Goal: Information Seeking & Learning: Learn about a topic

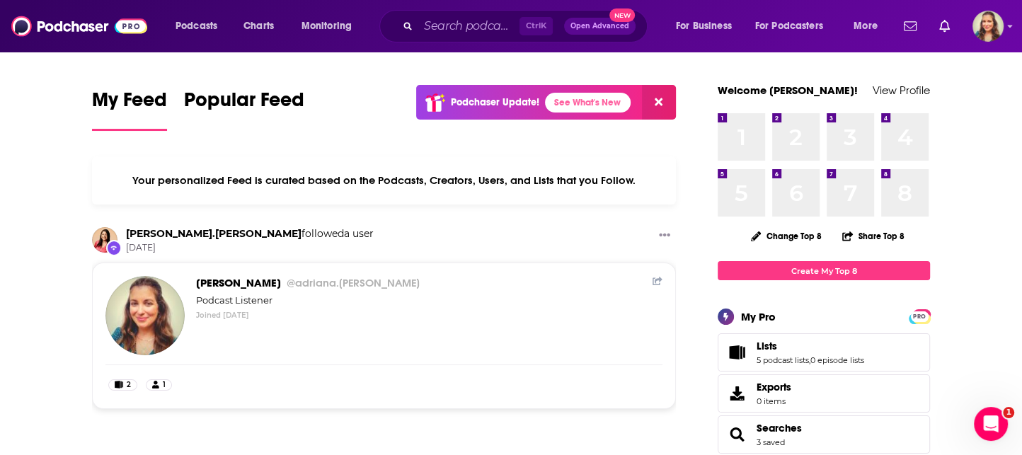
click at [455, 47] on div "Podcasts Charts Monitoring Ctrl K Open Advanced New For Business For Podcasters…" at bounding box center [511, 26] width 1022 height 52
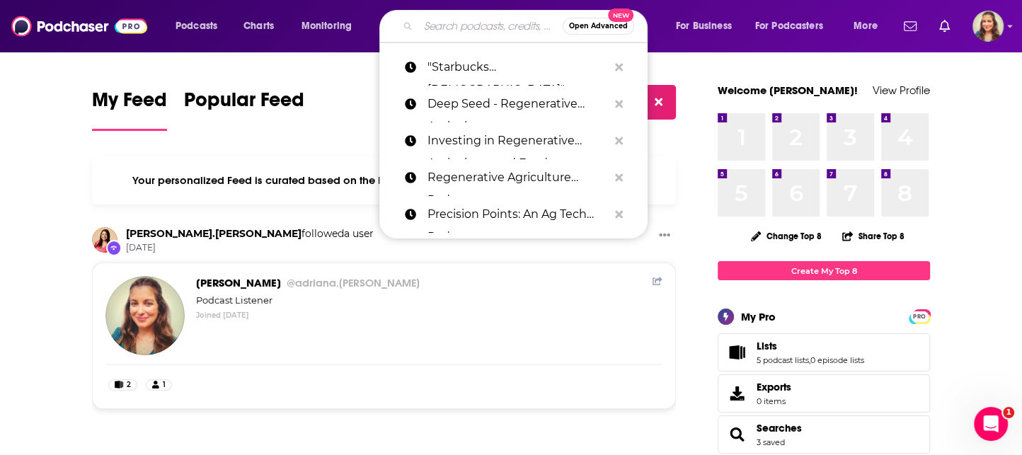
click at [442, 31] on input "Search podcasts, credits, & more..." at bounding box center [490, 26] width 144 height 23
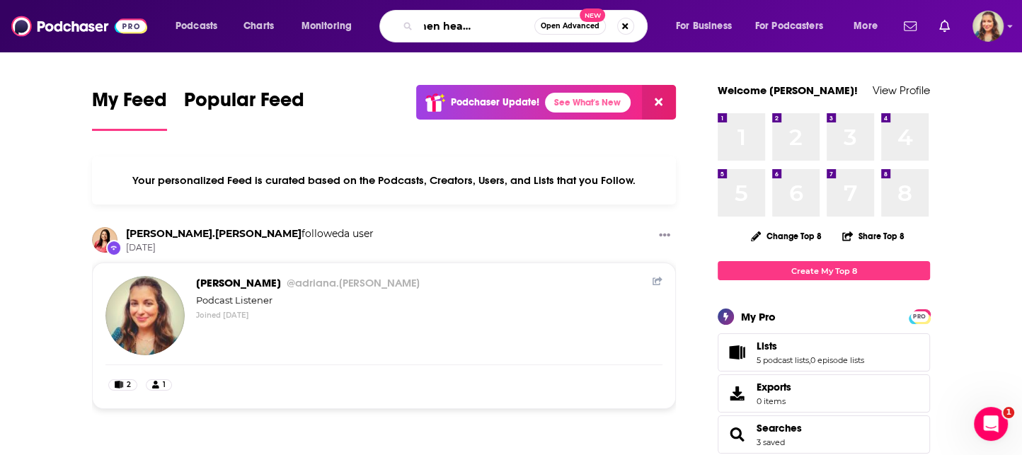
type input "black women healing podcast"
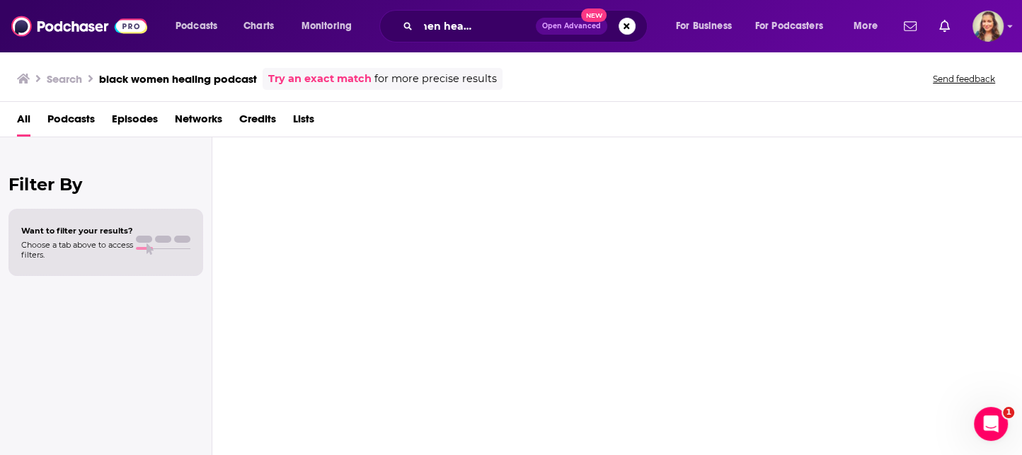
scroll to position [0, 53]
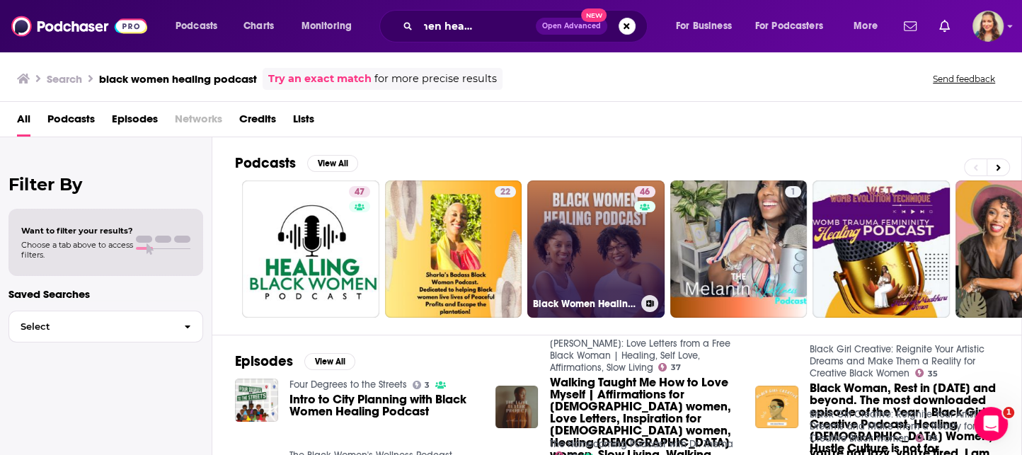
click at [600, 243] on link "46 Black Women Healing Pod" at bounding box center [595, 248] width 137 height 137
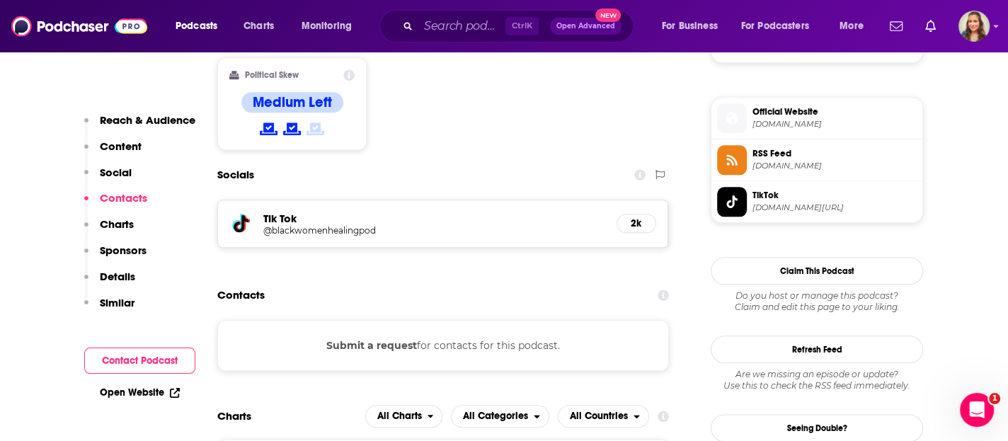
scroll to position [1189, 0]
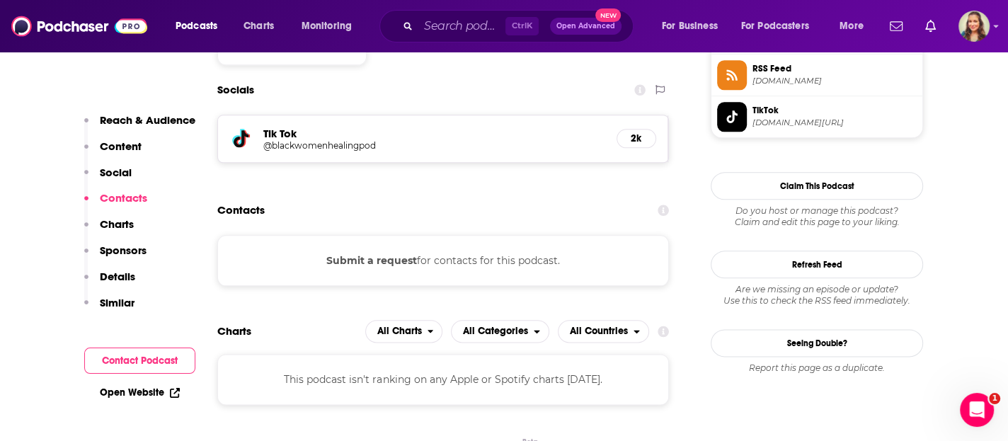
drag, startPoint x: 395, startPoint y: 252, endPoint x: 424, endPoint y: 222, distance: 41.5
click at [424, 222] on section "Contacts Submit a request for contacts for this podcast." at bounding box center [442, 241] width 451 height 89
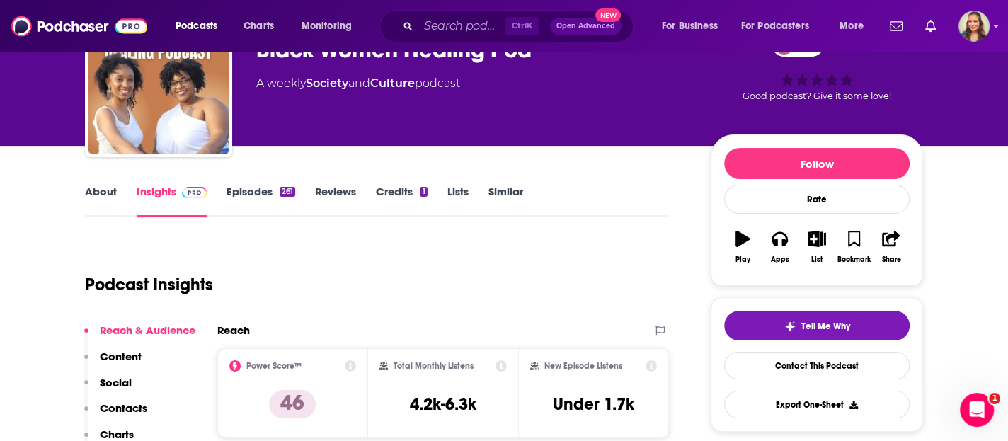
scroll to position [255, 0]
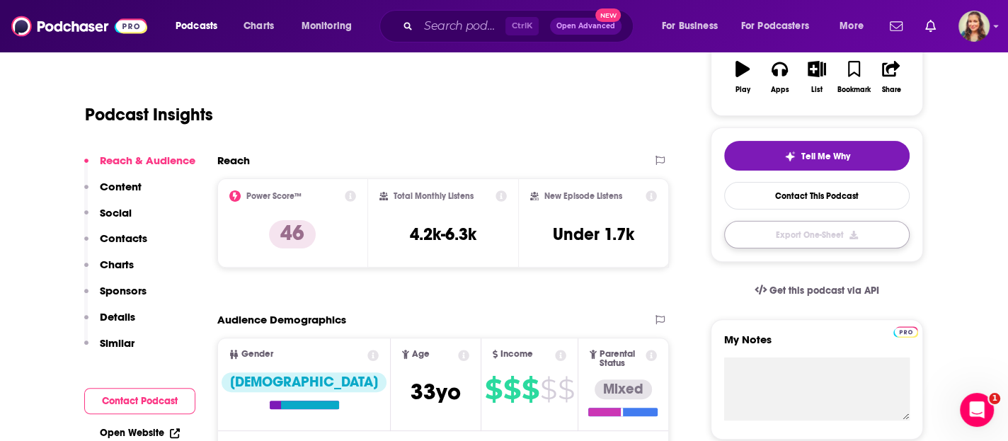
click at [823, 243] on button "Export One-Sheet" at bounding box center [816, 235] width 185 height 28
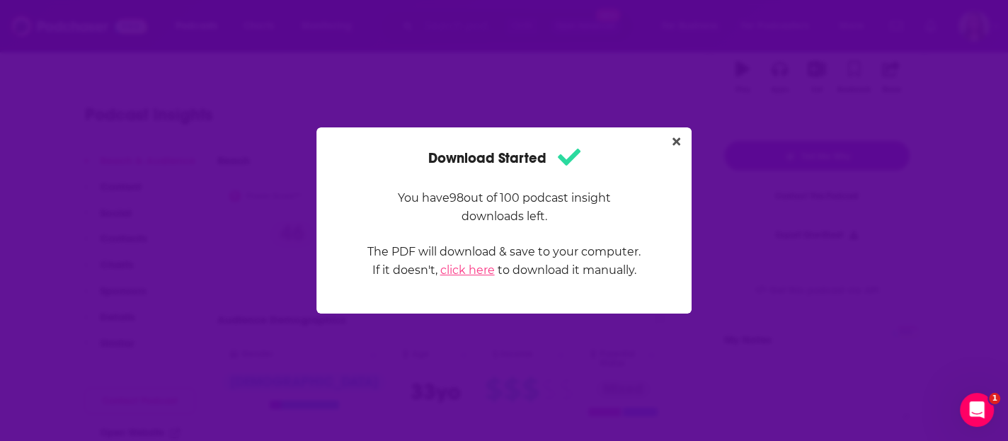
click at [462, 275] on link "click here" at bounding box center [467, 269] width 54 height 13
click at [294, 149] on div "Download Started You have 98 out of 100 podcast insight downloads left. The PDF…" at bounding box center [504, 220] width 1008 height 441
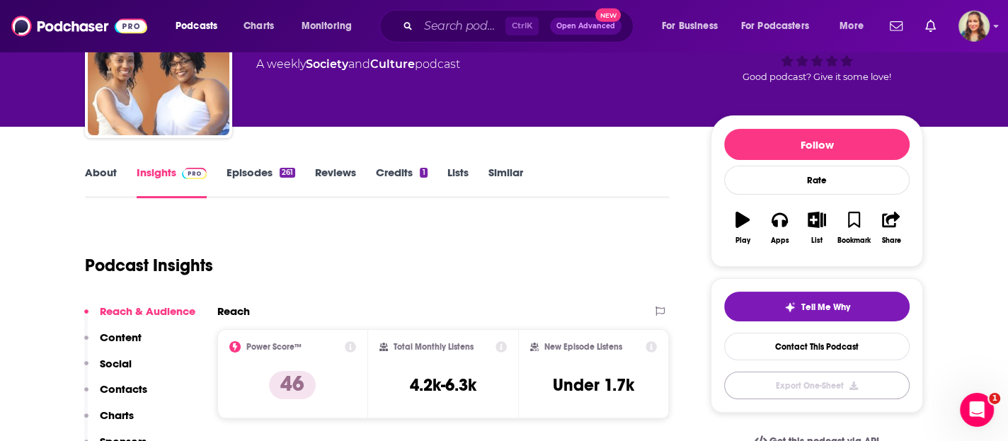
scroll to position [85, 0]
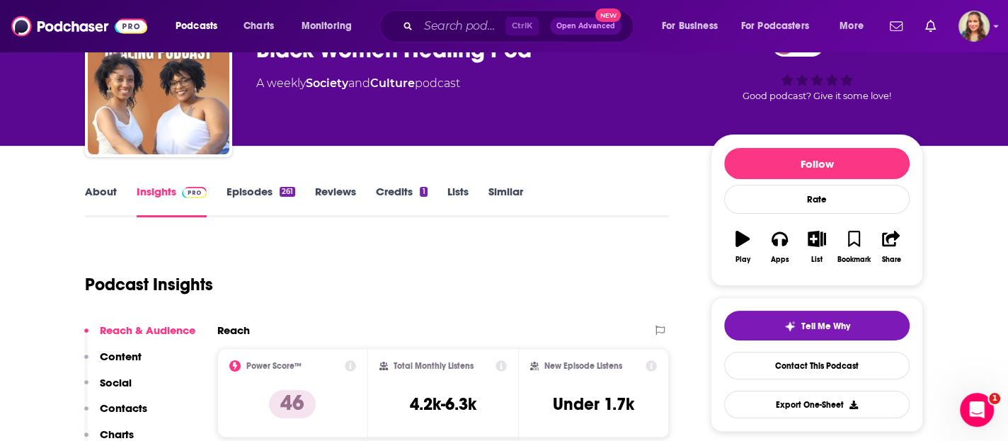
click at [98, 202] on link "About" at bounding box center [101, 201] width 32 height 33
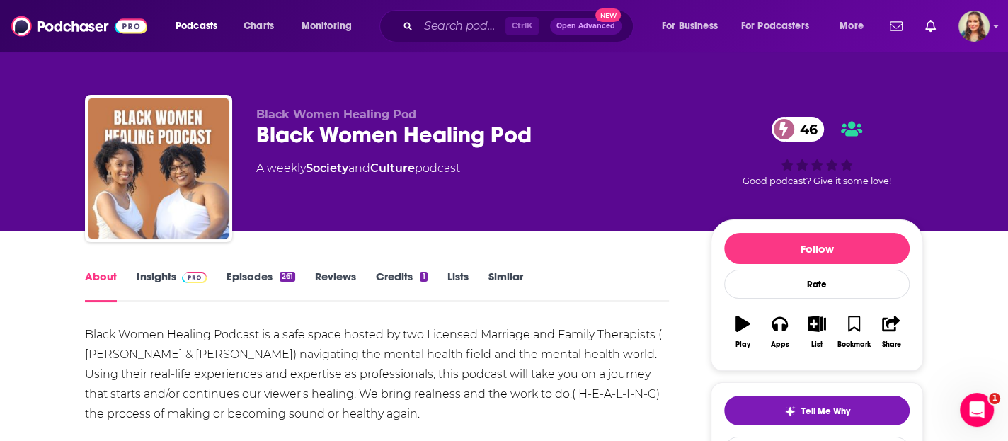
click at [159, 282] on link "Insights" at bounding box center [172, 286] width 70 height 33
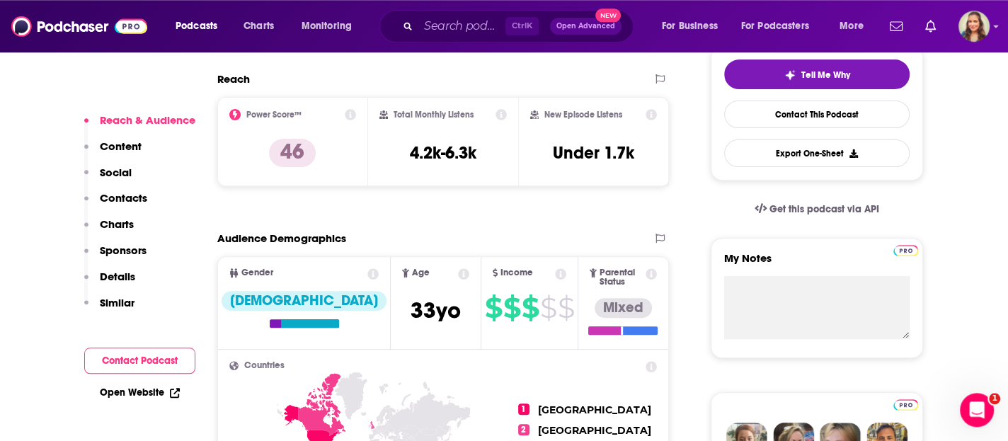
scroll to position [340, 0]
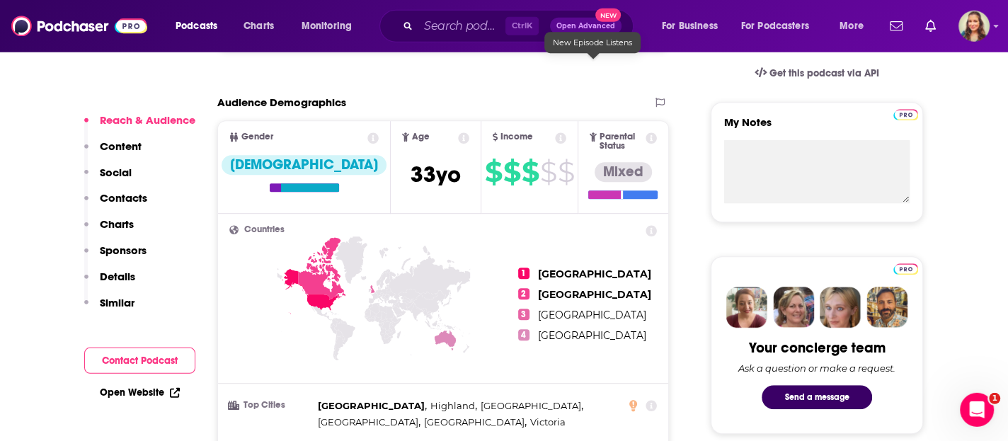
scroll to position [510, 0]
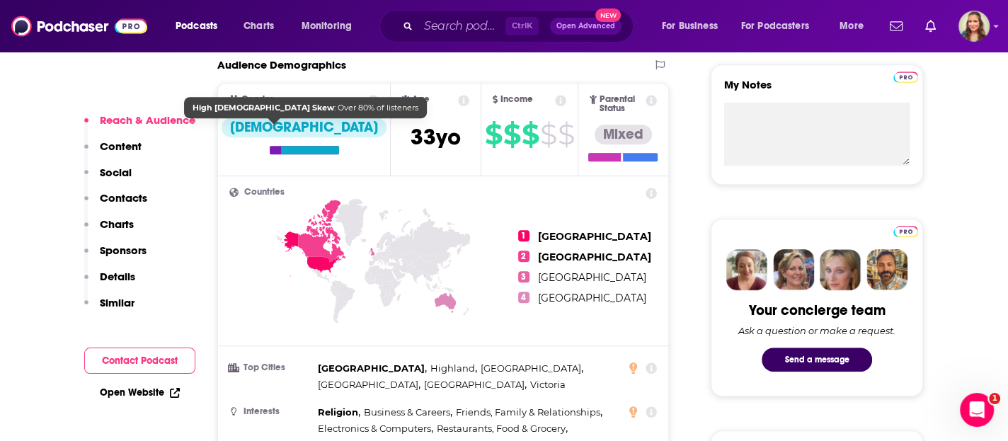
click at [272, 127] on div "[DEMOGRAPHIC_DATA]" at bounding box center [304, 127] width 165 height 20
click at [282, 137] on div "[DEMOGRAPHIC_DATA]" at bounding box center [304, 127] width 165 height 20
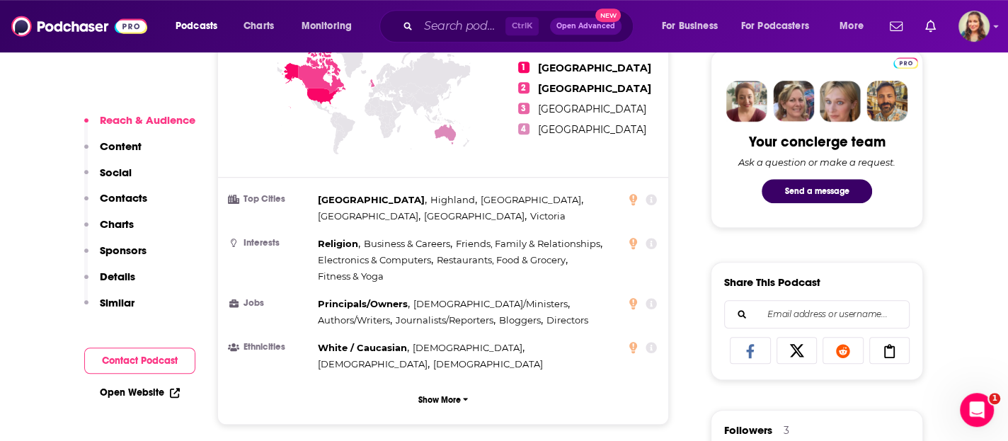
scroll to position [679, 0]
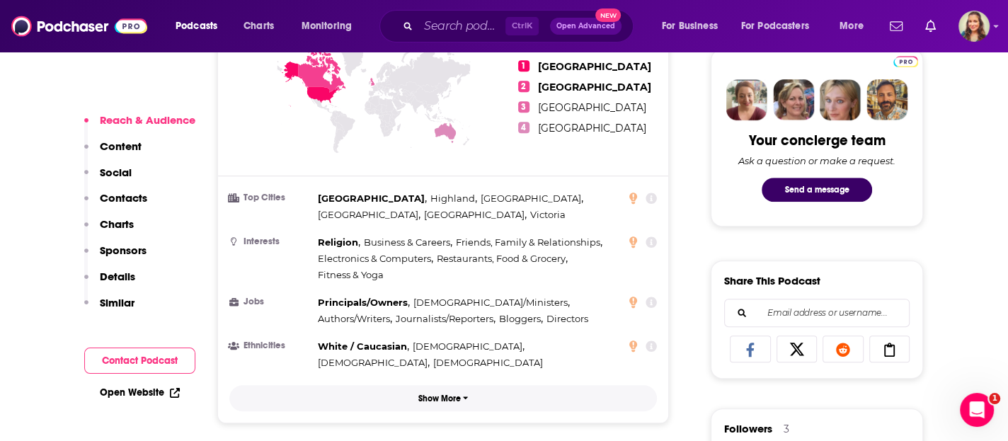
click at [442, 393] on p "Show More" at bounding box center [439, 398] width 42 height 10
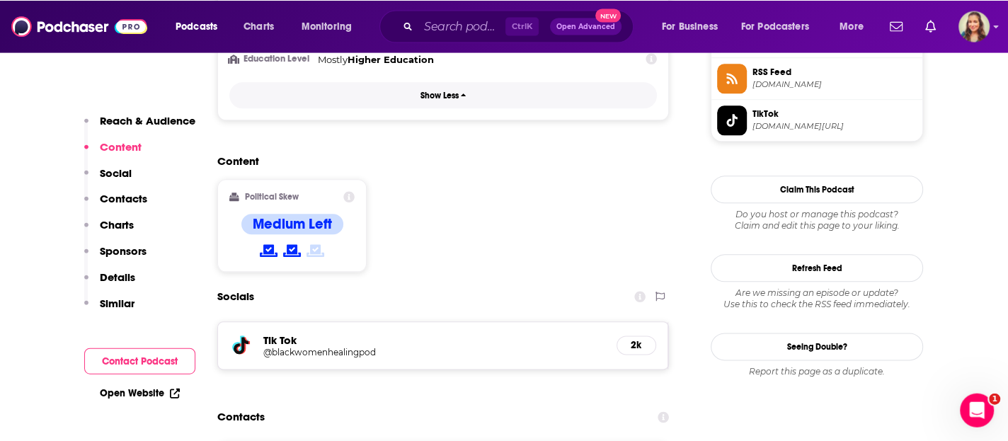
scroll to position [1189, 0]
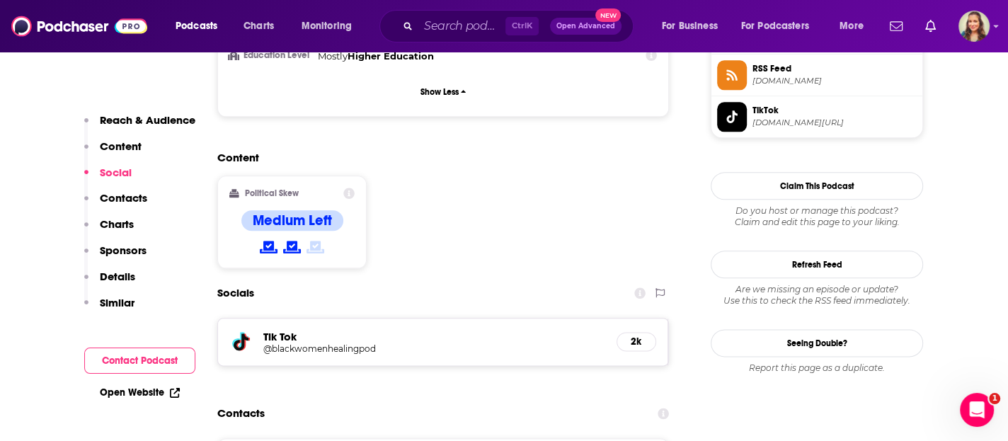
click at [301, 210] on div "Medium Left" at bounding box center [292, 220] width 102 height 21
click at [275, 212] on h4 "Medium Left" at bounding box center [292, 221] width 79 height 18
click at [278, 239] on div at bounding box center [292, 247] width 102 height 17
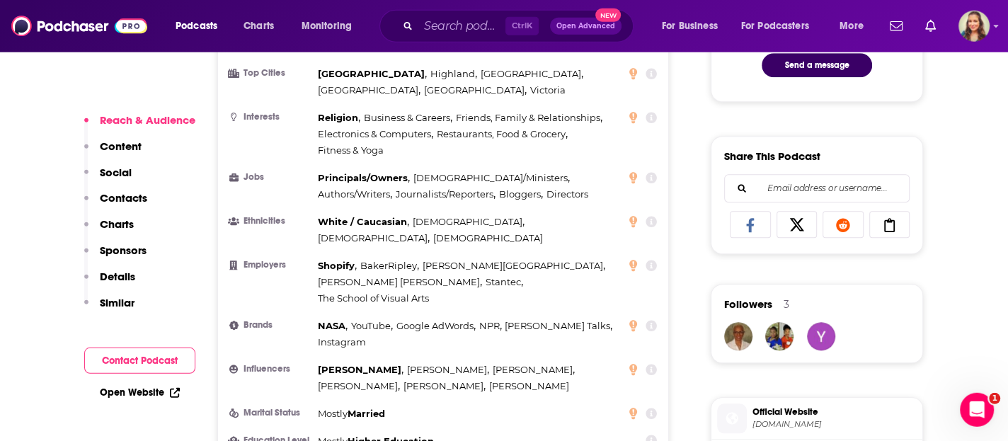
scroll to position [849, 0]
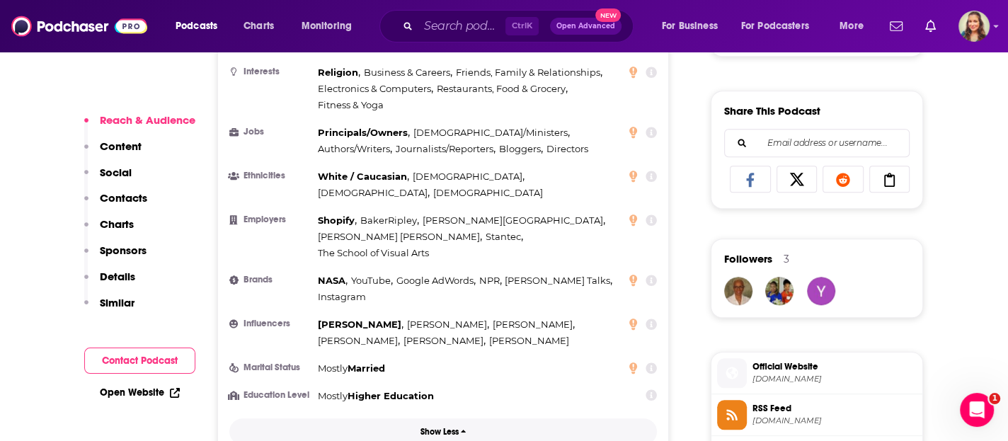
click at [435, 418] on button "Show Less" at bounding box center [442, 431] width 427 height 26
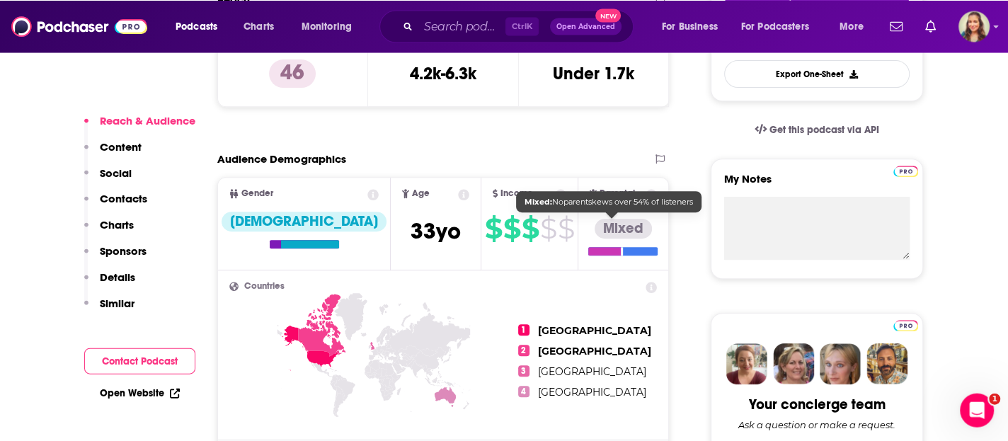
scroll to position [425, 0]
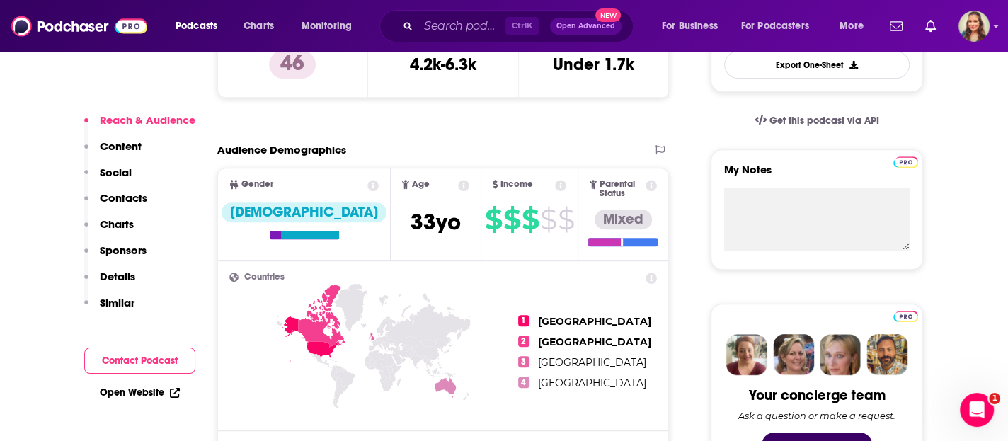
click at [555, 188] on icon at bounding box center [560, 185] width 11 height 11
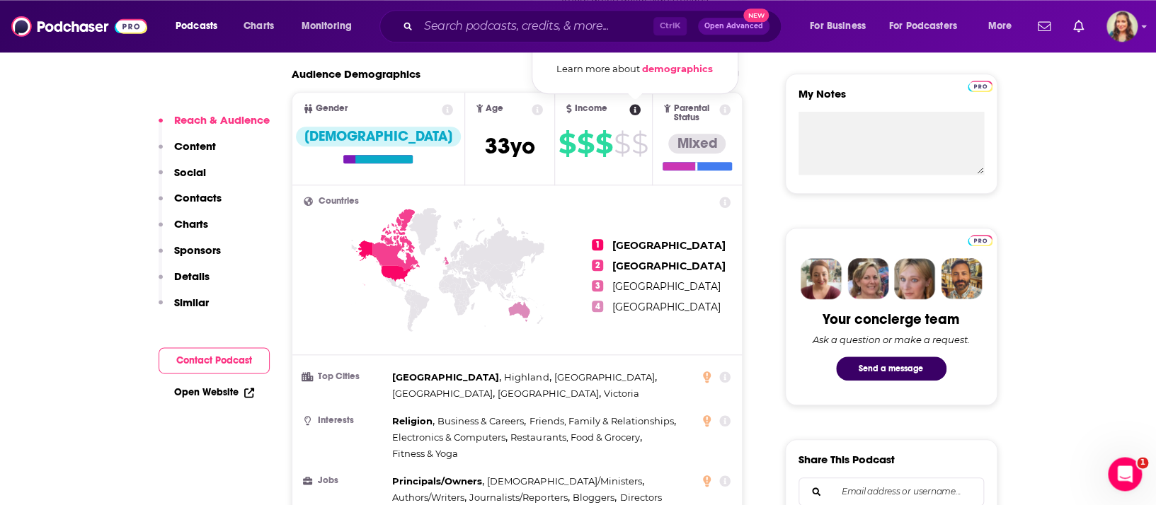
scroll to position [510, 0]
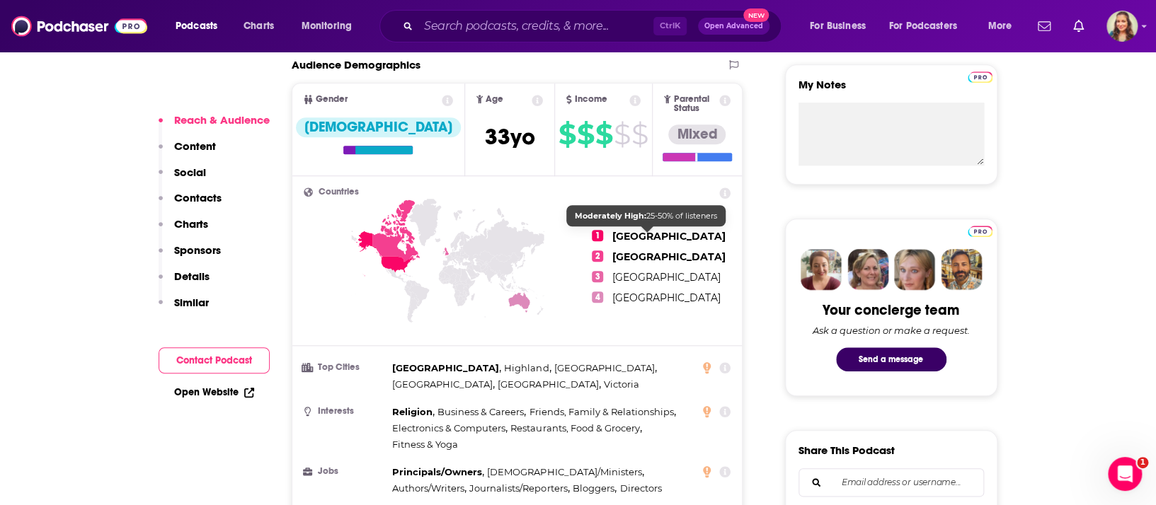
click at [652, 238] on span "[GEOGRAPHIC_DATA]" at bounding box center [667, 236] width 113 height 13
click at [728, 194] on icon at bounding box center [725, 193] width 11 height 11
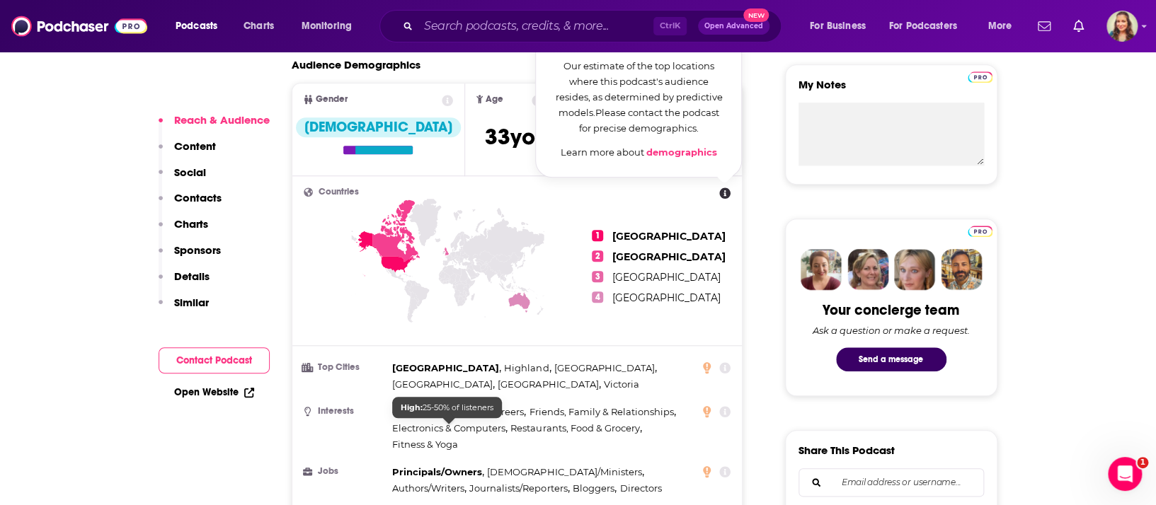
scroll to position [594, 0]
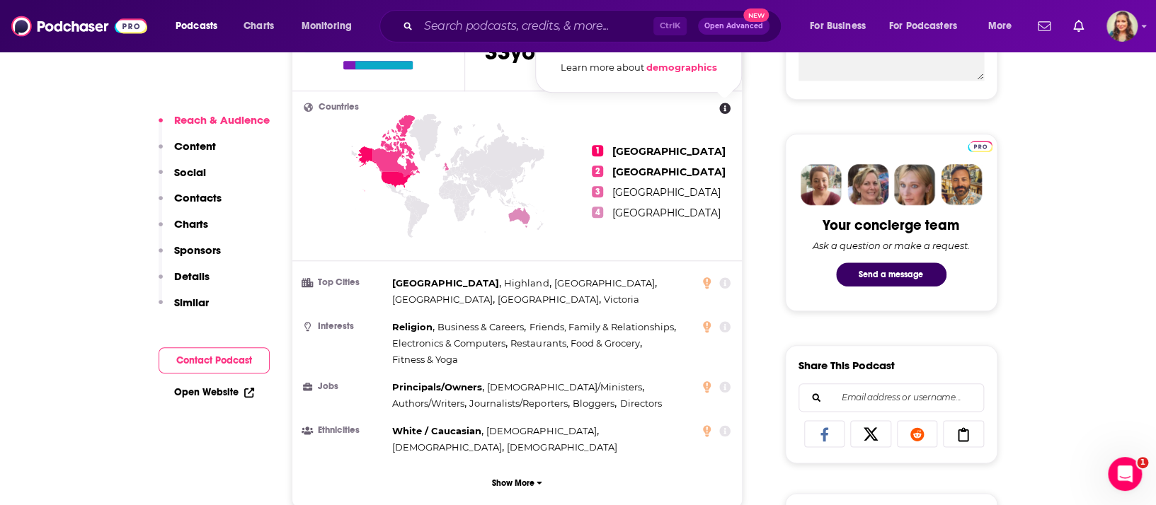
click at [480, 423] on span "White / Caucasian ," at bounding box center [437, 431] width 91 height 16
click at [690, 185] on ul "1 [GEOGRAPHIC_DATA] 2 [GEOGRAPHIC_DATA] 3 [GEOGRAPHIC_DATA] 4 [GEOGRAPHIC_DATA]" at bounding box center [661, 182] width 139 height 159
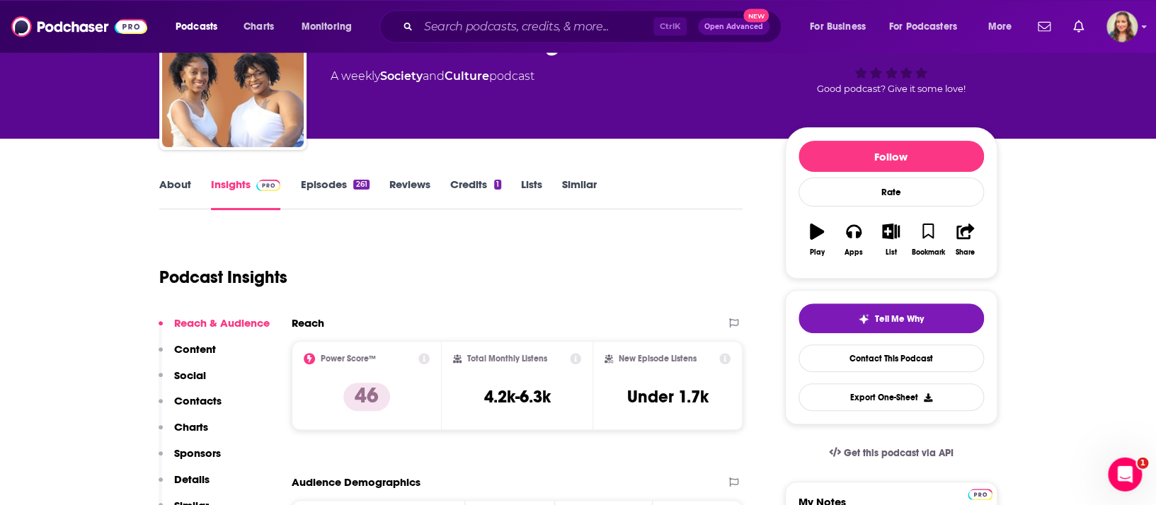
scroll to position [84, 0]
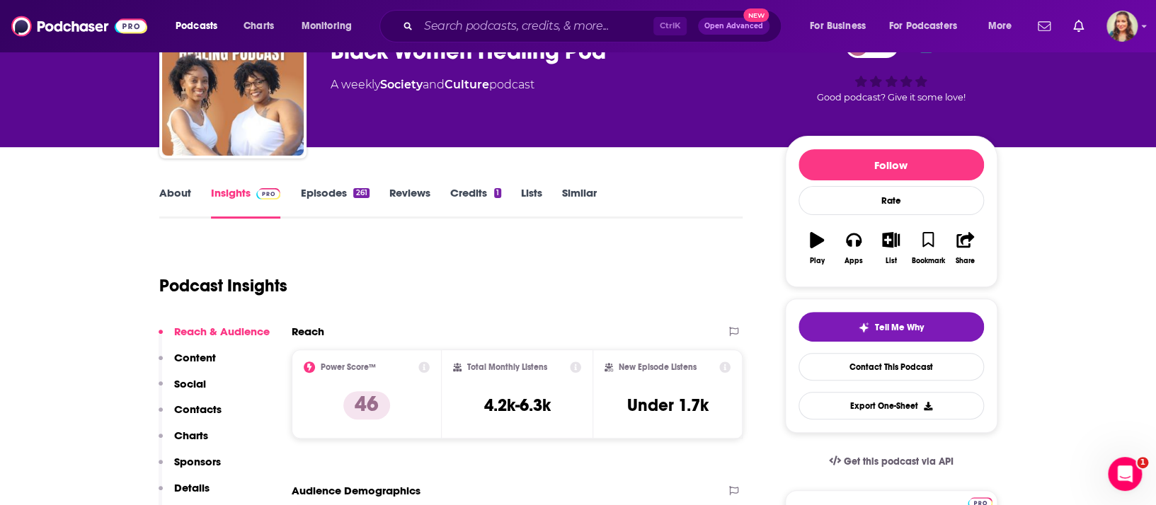
click at [489, 198] on link "Credits 1" at bounding box center [475, 202] width 51 height 33
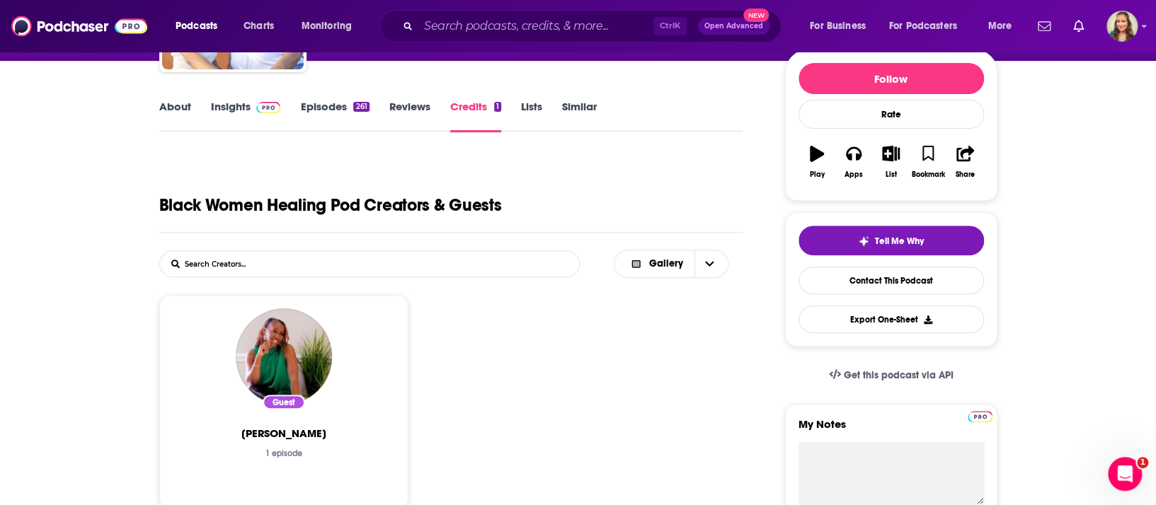
scroll to position [85, 0]
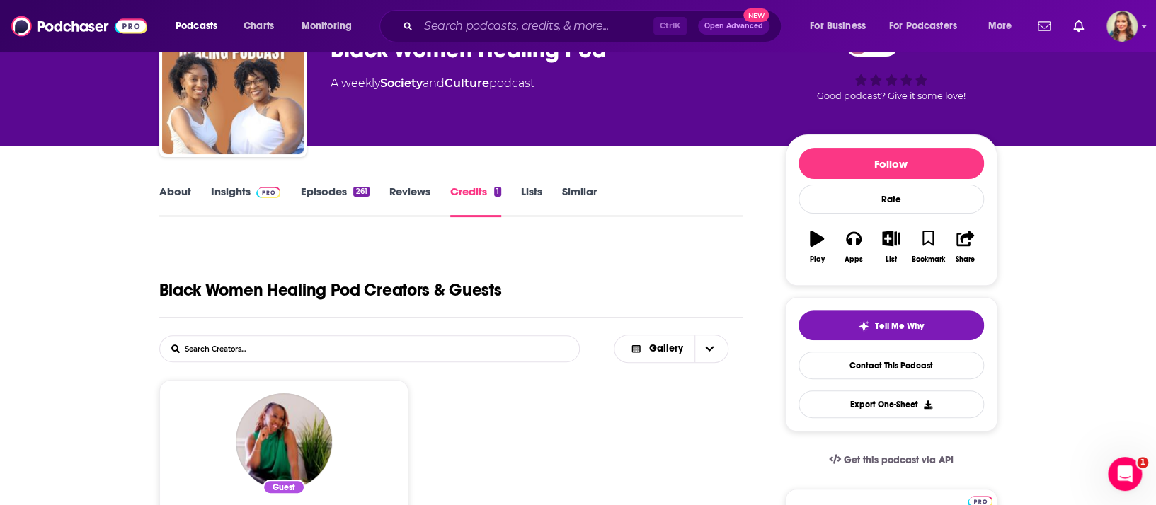
click at [540, 190] on link "Lists" at bounding box center [531, 201] width 21 height 33
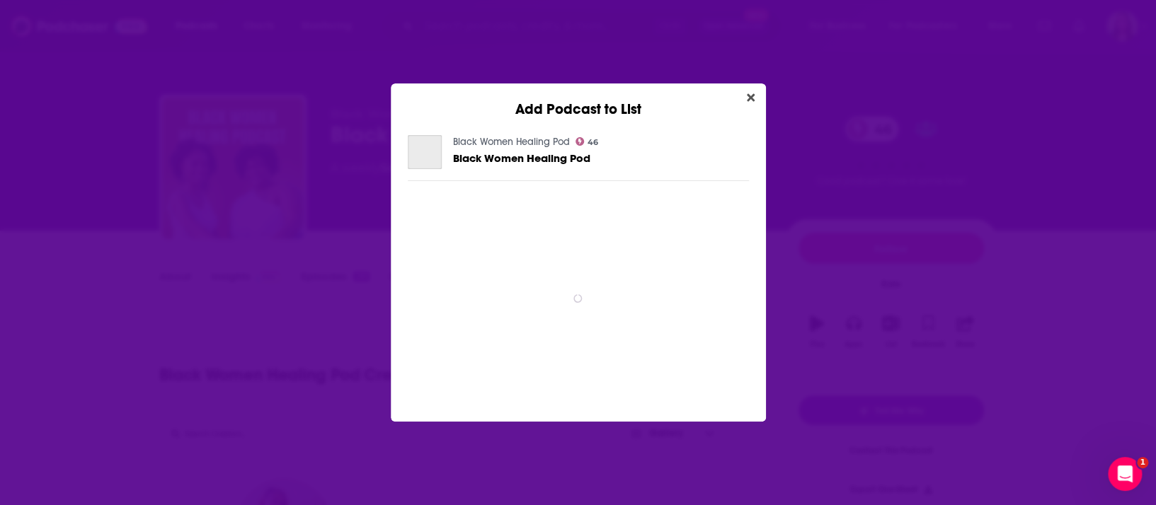
scroll to position [0, 0]
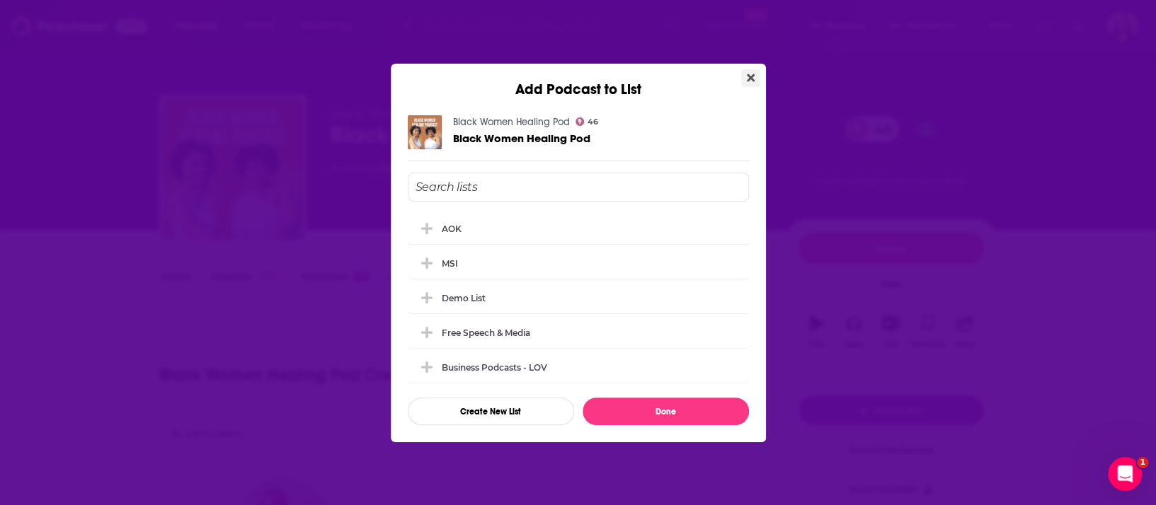
click at [749, 74] on icon "Close" at bounding box center [751, 78] width 8 height 8
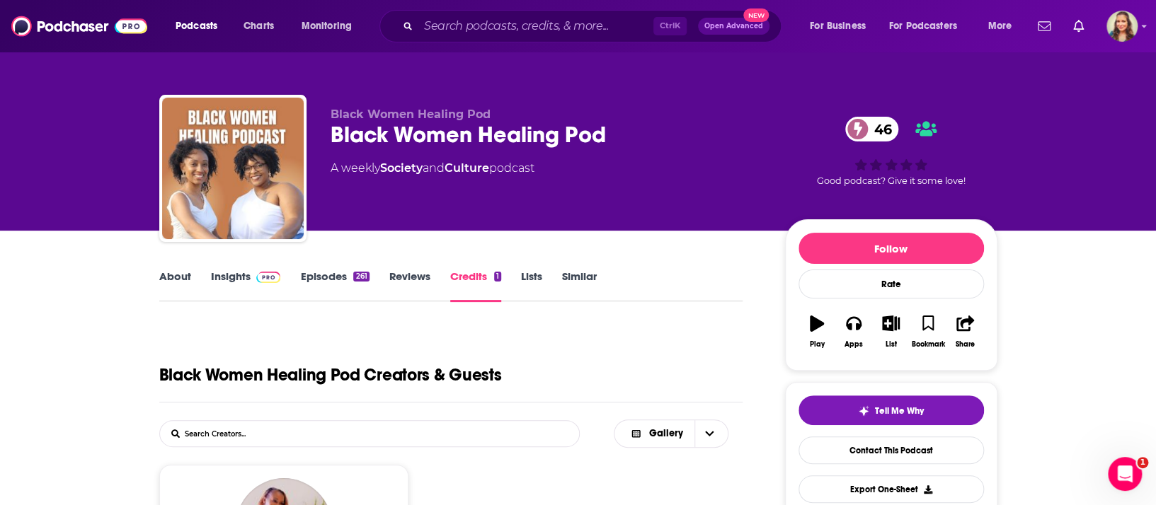
click at [218, 278] on link "Insights" at bounding box center [246, 286] width 70 height 33
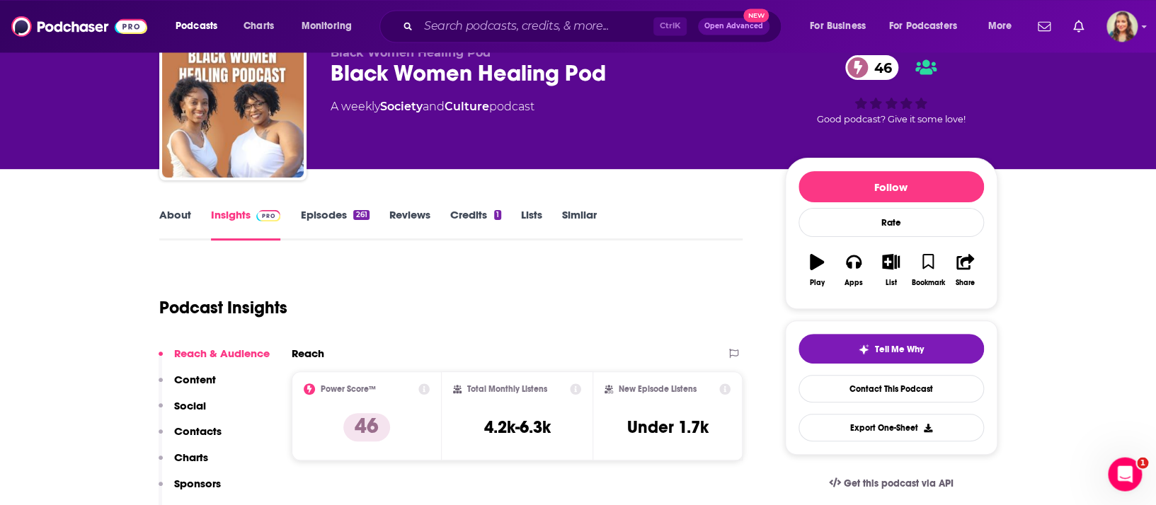
scroll to position [85, 0]
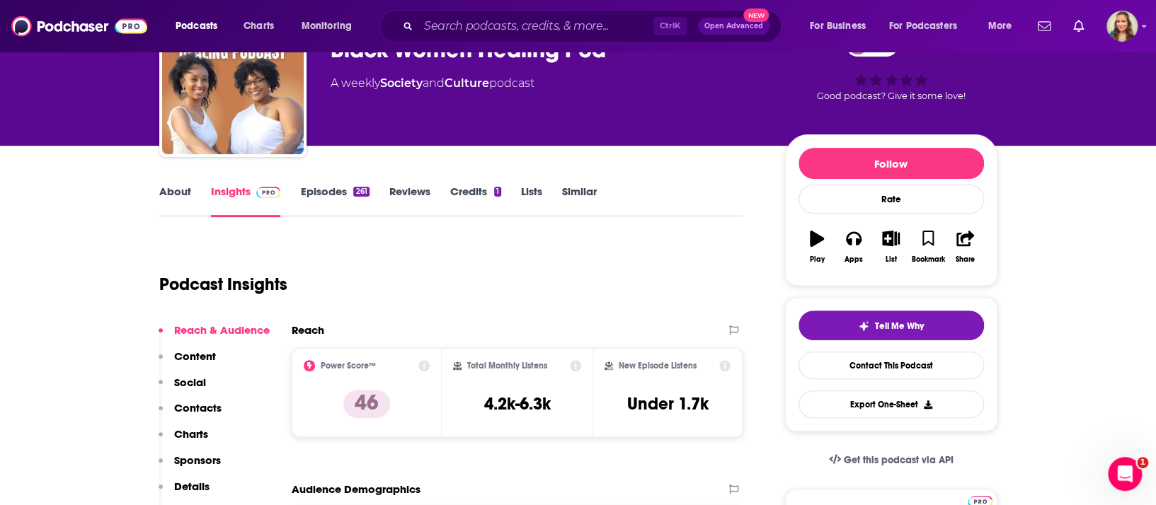
click at [422, 372] on icon at bounding box center [423, 365] width 11 height 11
click at [578, 363] on div "Total Monthly Listens 4.2k-6.3k" at bounding box center [517, 392] width 151 height 89
click at [578, 372] on icon at bounding box center [575, 365] width 11 height 11
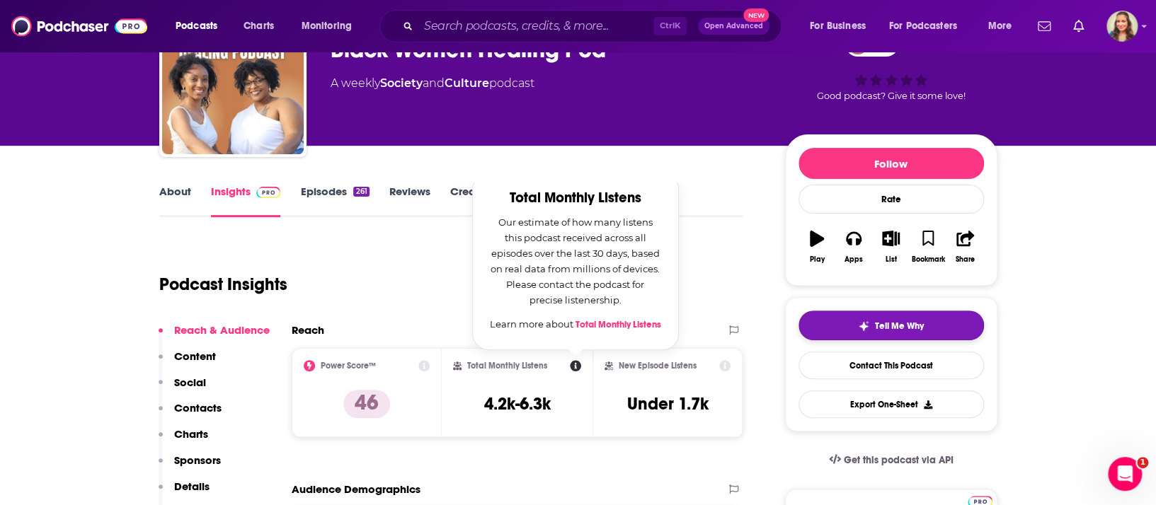
click at [837, 335] on button "Tell Me Why" at bounding box center [890, 326] width 185 height 30
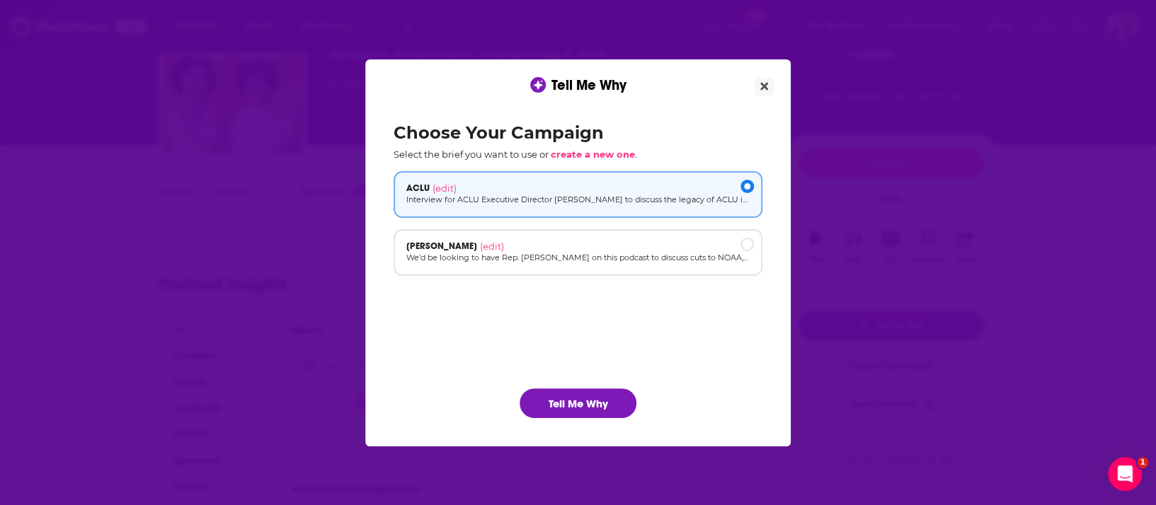
scroll to position [0, 0]
click at [837, 335] on div "Tell Me Why Choose Your Campaign Select the brief you want to use or create a n…" at bounding box center [578, 252] width 1156 height 505
click at [761, 87] on icon "Close" at bounding box center [764, 86] width 8 height 8
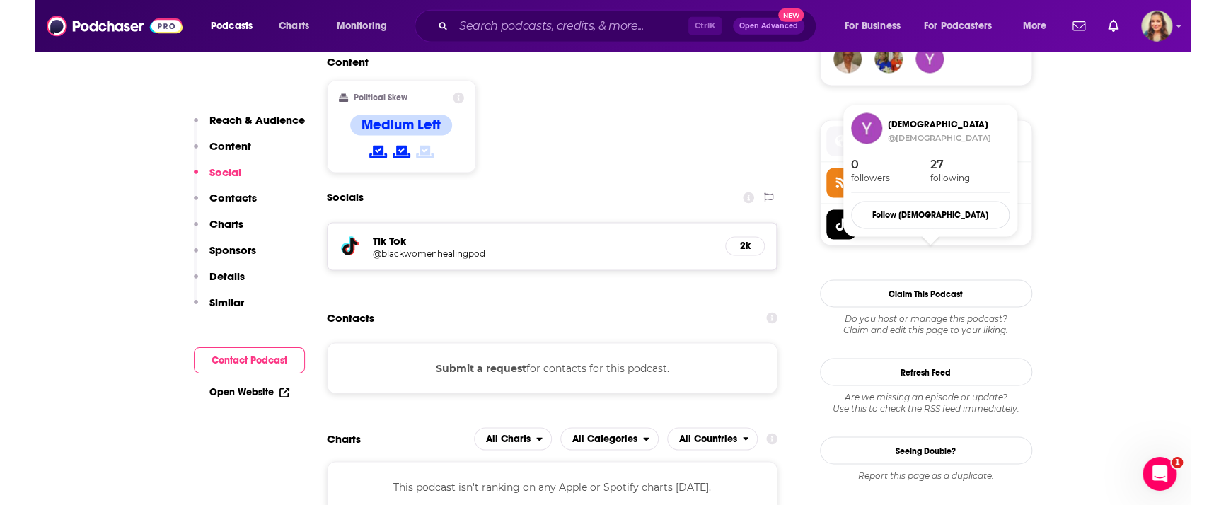
scroll to position [1108, 0]
